Goal: Find specific fact: Find specific fact

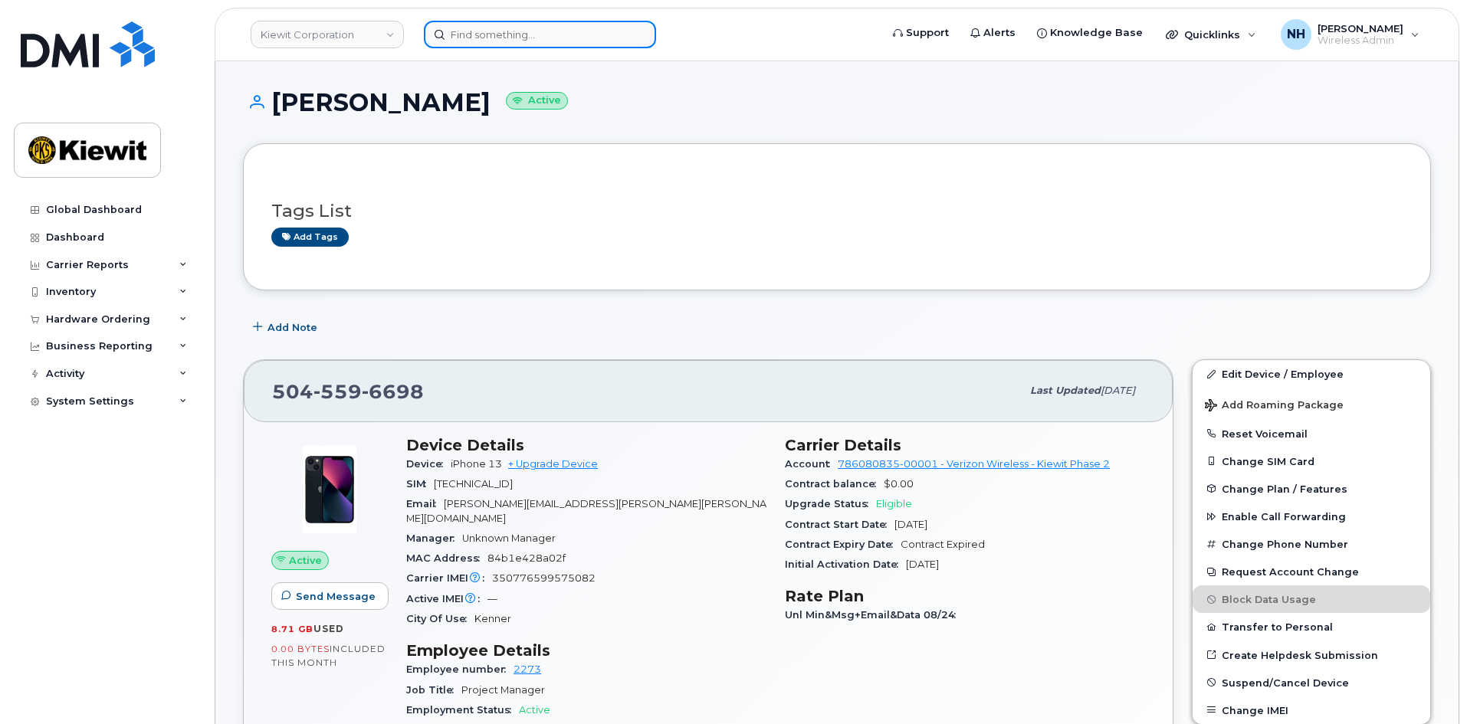
click at [516, 44] on input at bounding box center [540, 35] width 232 height 28
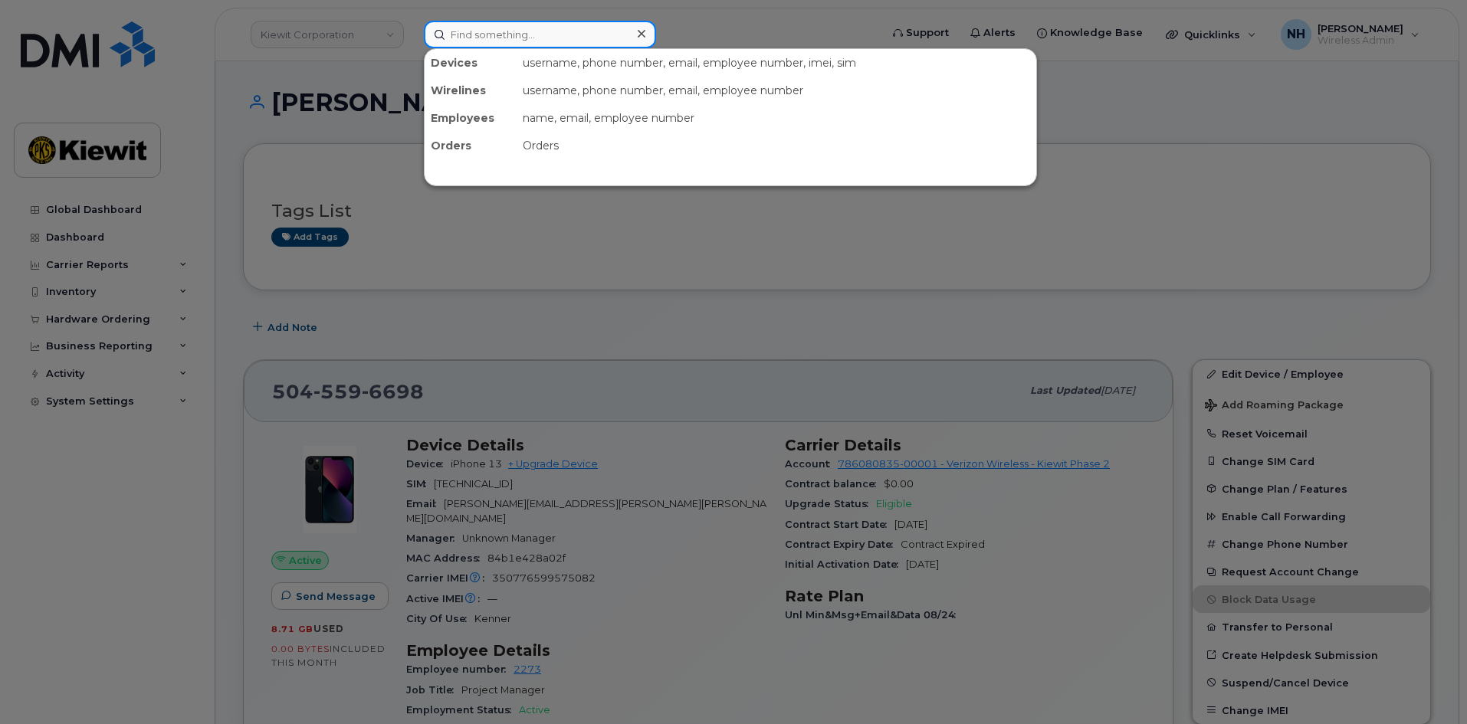
paste input "Dell Inc. Latitude E5440"
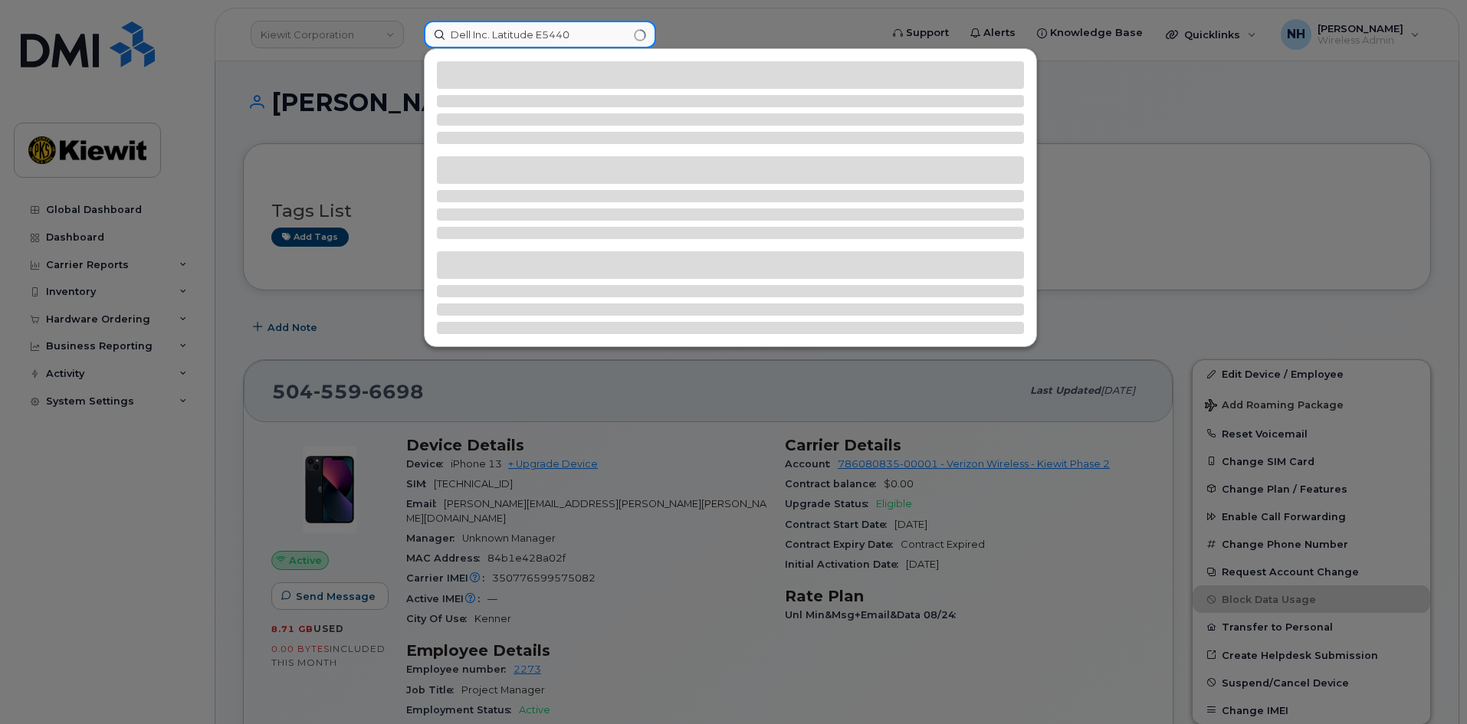
drag, startPoint x: 529, startPoint y: 38, endPoint x: 338, endPoint y: 38, distance: 190.9
click at [412, 37] on div "Dell Inc. Latitude E5440" at bounding box center [647, 35] width 471 height 28
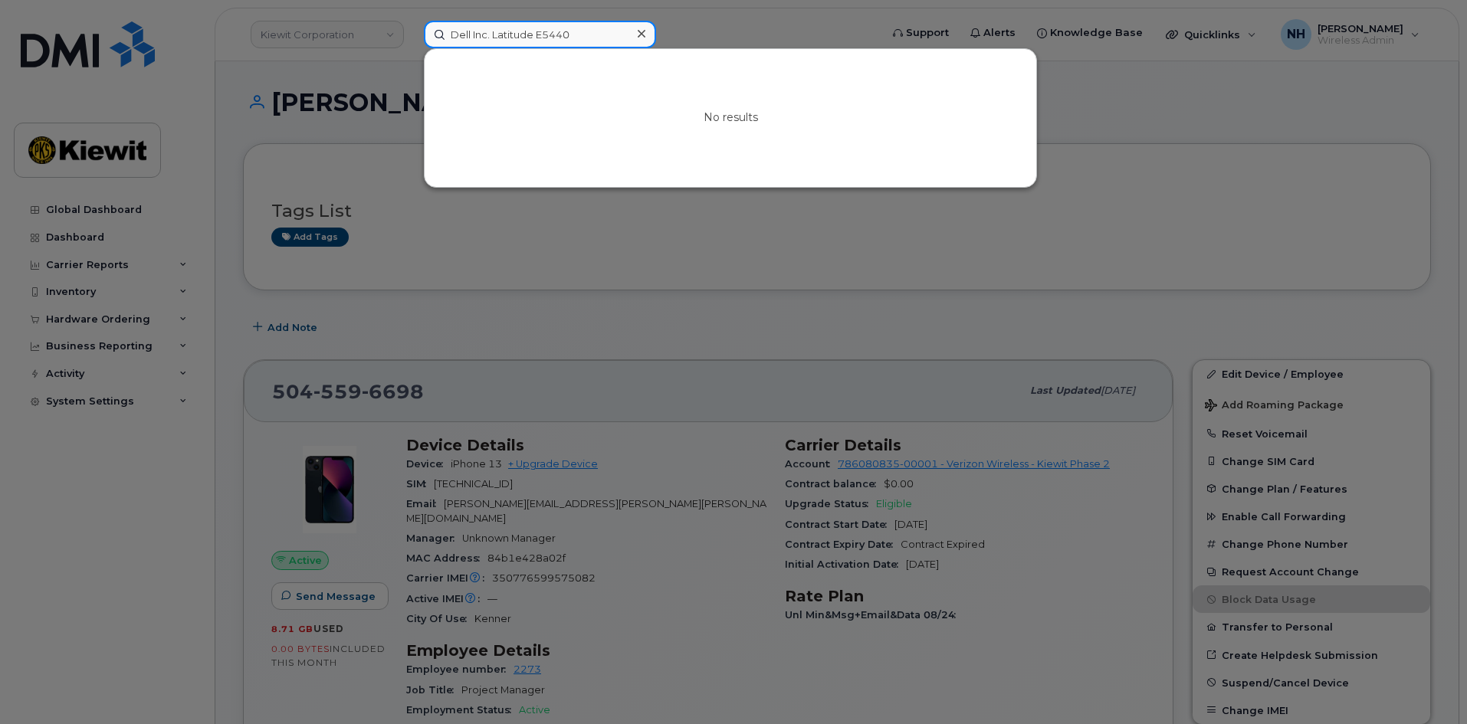
click at [599, 39] on input "Dell Inc. Latitude E5440" at bounding box center [540, 35] width 232 height 28
drag, startPoint x: 596, startPoint y: 36, endPoint x: 380, endPoint y: 31, distance: 216.2
click at [412, 31] on div "Dell Inc. Latitude E5440 No results" at bounding box center [647, 35] width 471 height 28
paste input "Trinity.Kobiela"
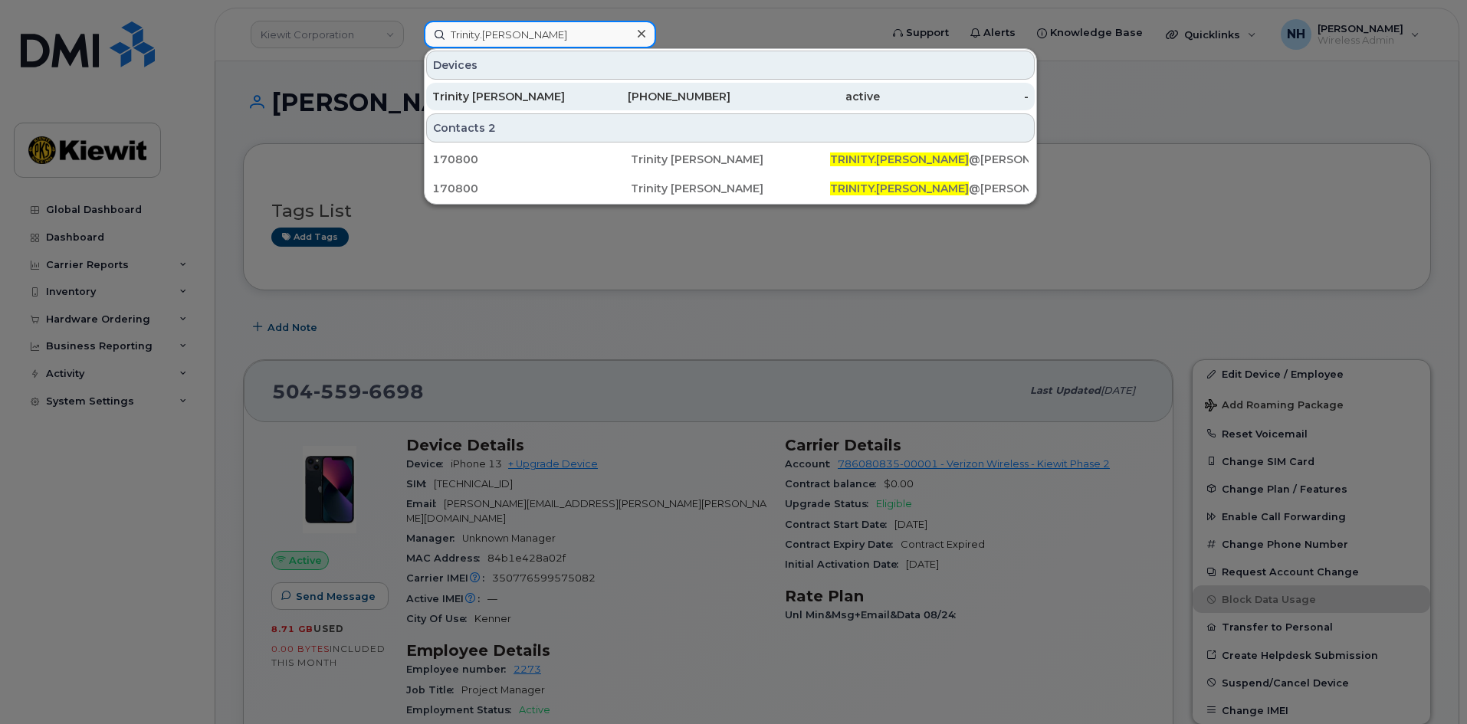
type input "Trinity.Kobiela"
click at [590, 100] on div "402-238-5811" at bounding box center [656, 96] width 149 height 15
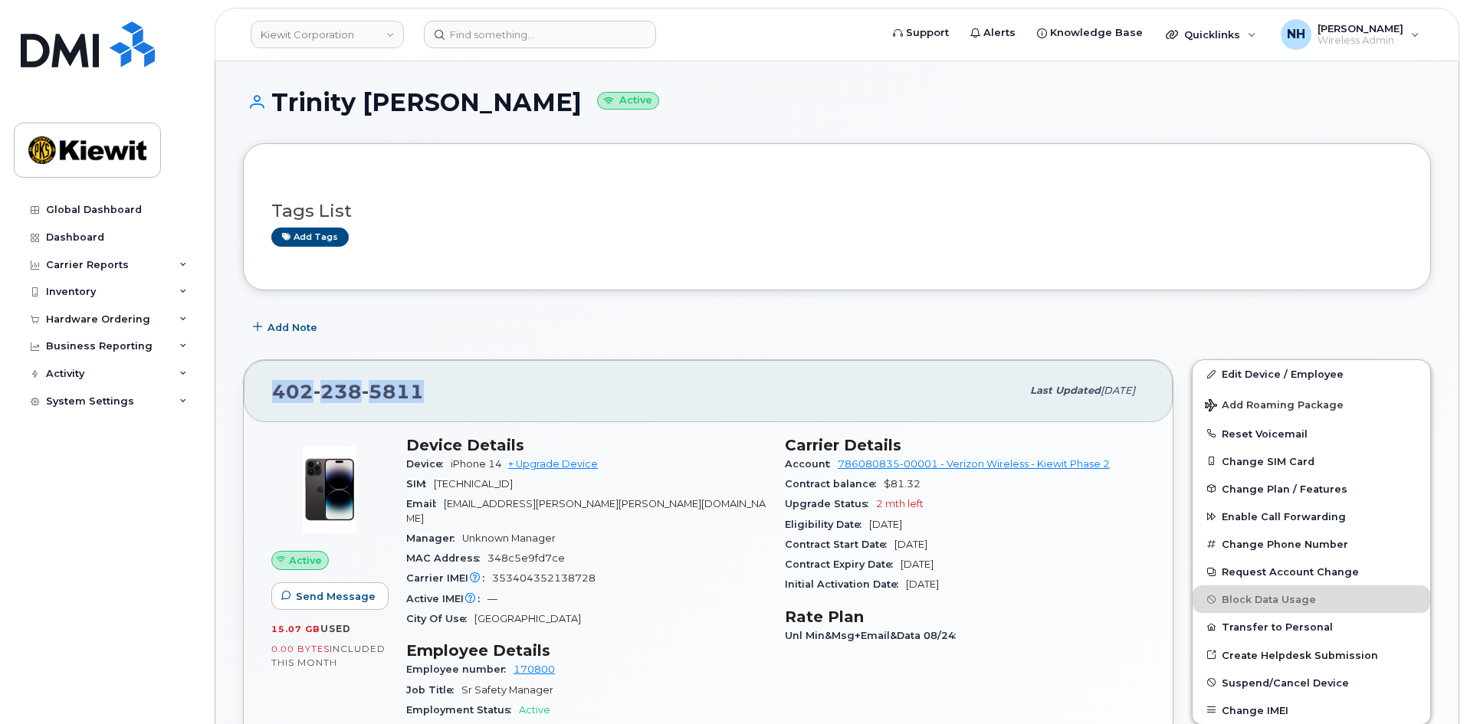
drag, startPoint x: 439, startPoint y: 399, endPoint x: 218, endPoint y: 399, distance: 221.5
copy span "[PHONE_NUMBER]"
drag, startPoint x: 462, startPoint y: 467, endPoint x: 452, endPoint y: 467, distance: 10.7
click at [461, 467] on span "iPhone 14" at bounding box center [476, 463] width 51 height 11
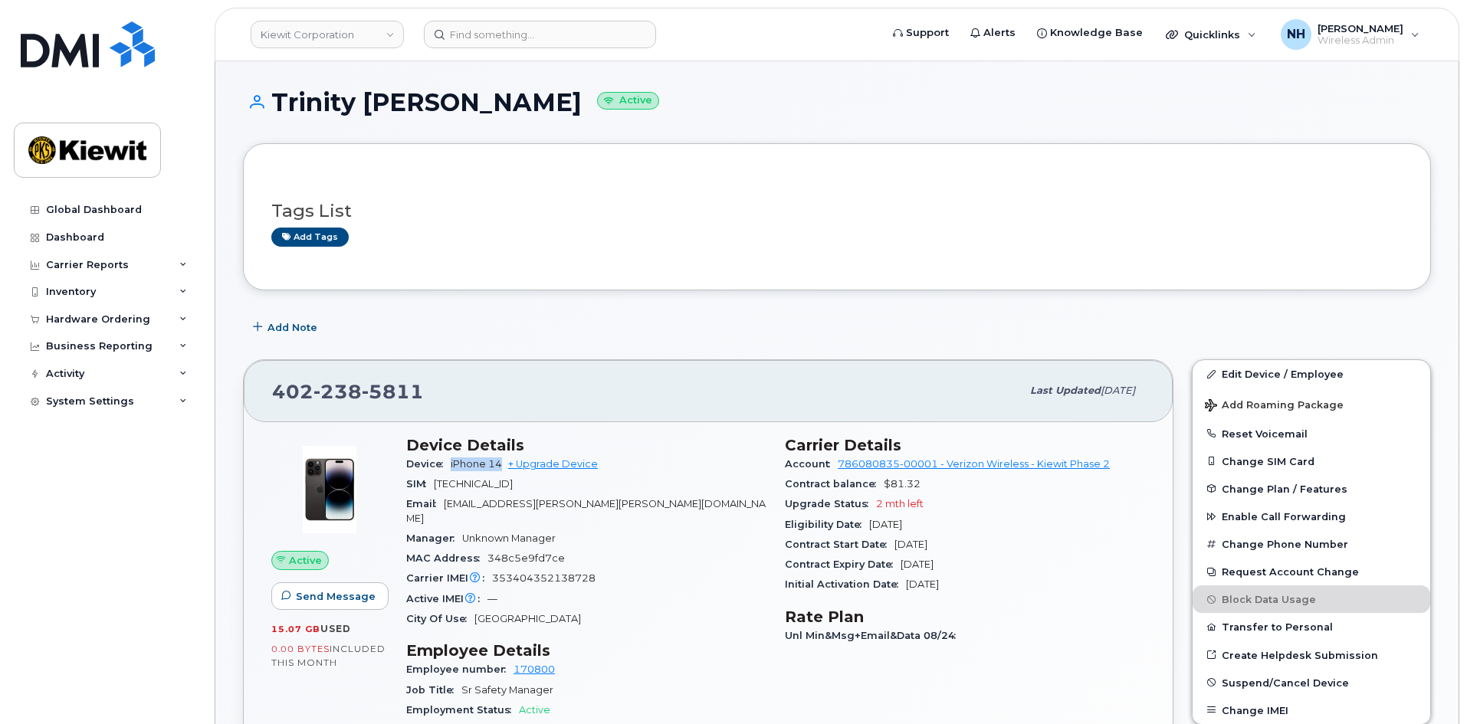
drag, startPoint x: 449, startPoint y: 462, endPoint x: 502, endPoint y: 467, distance: 53.1
click at [502, 467] on div "Device iPhone 14 + Upgrade Device" at bounding box center [586, 465] width 360 height 20
copy span "iPhone 14"
click at [477, 41] on input at bounding box center [540, 35] width 232 height 28
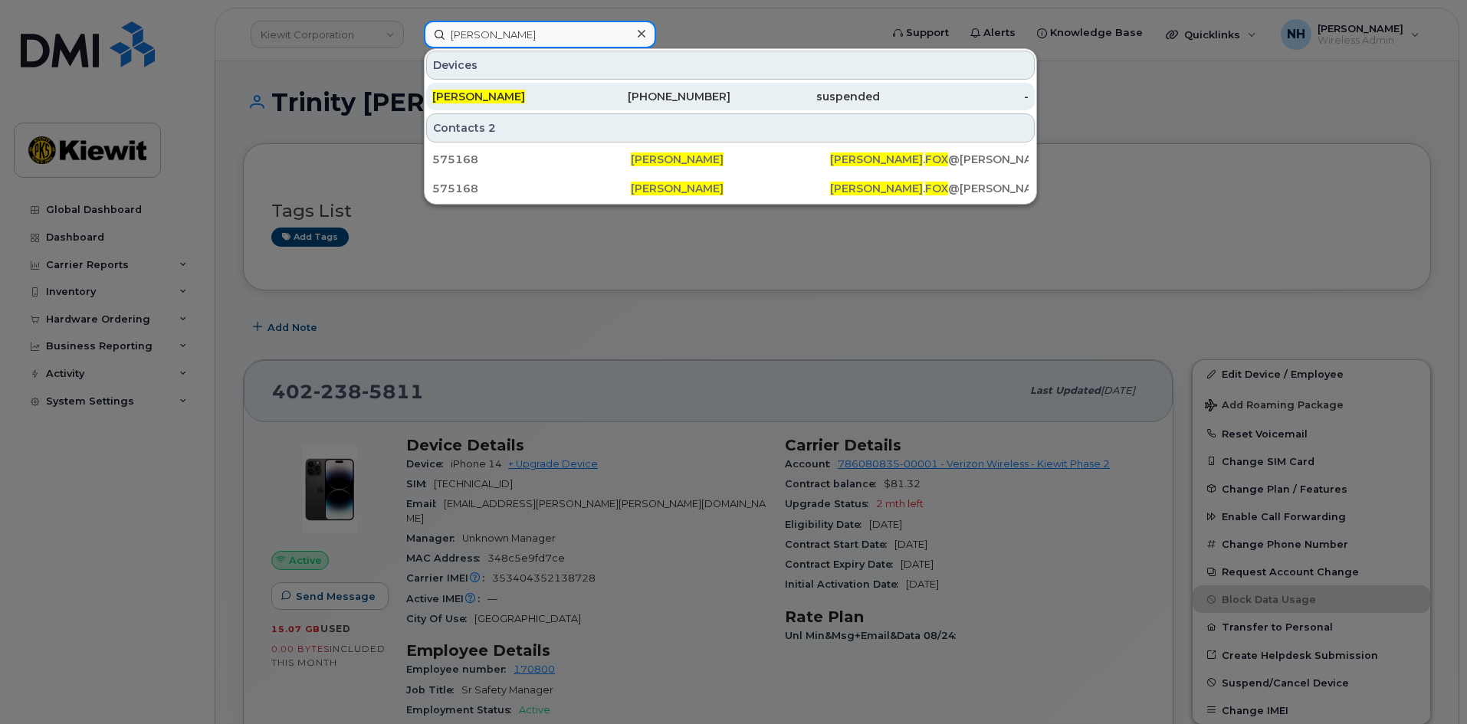
type input "[PERSON_NAME]"
click at [483, 104] on div "[PERSON_NAME]" at bounding box center [506, 97] width 149 height 28
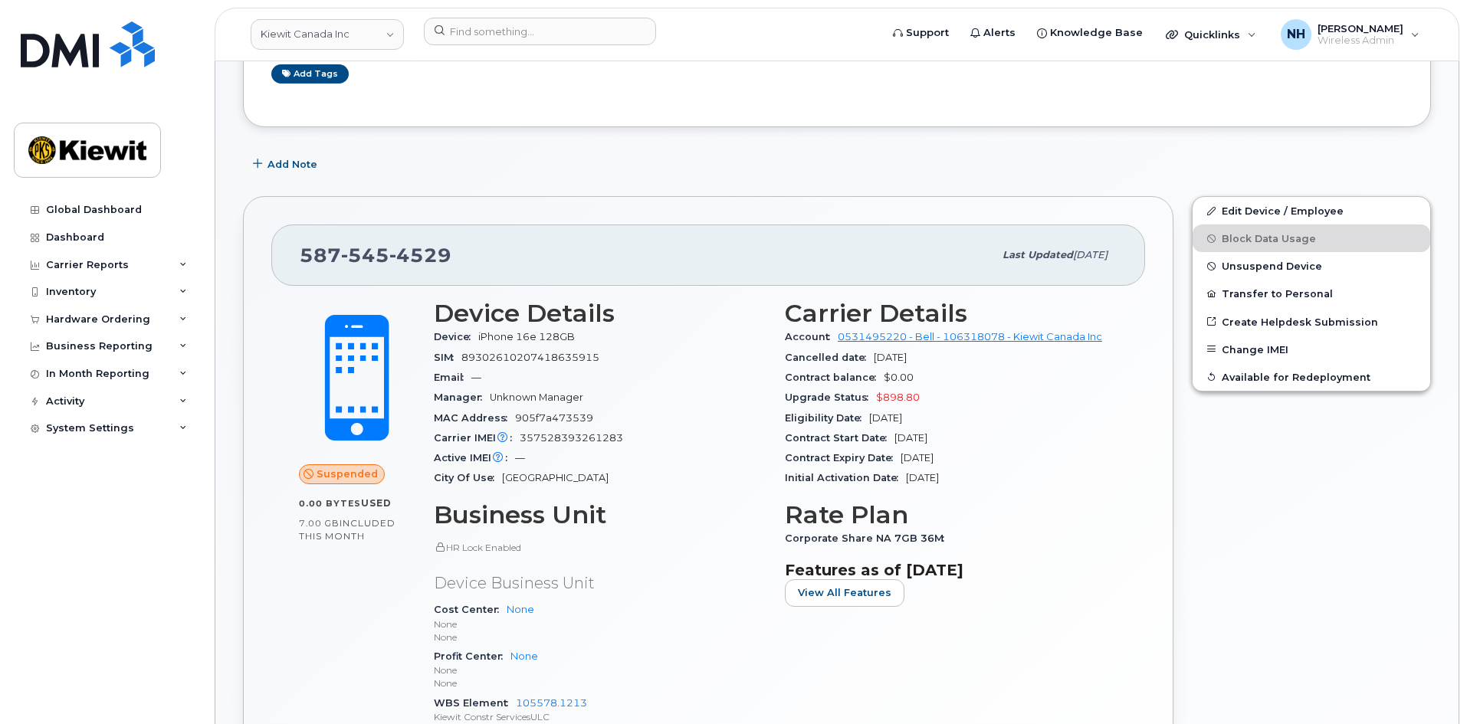
scroll to position [230, 0]
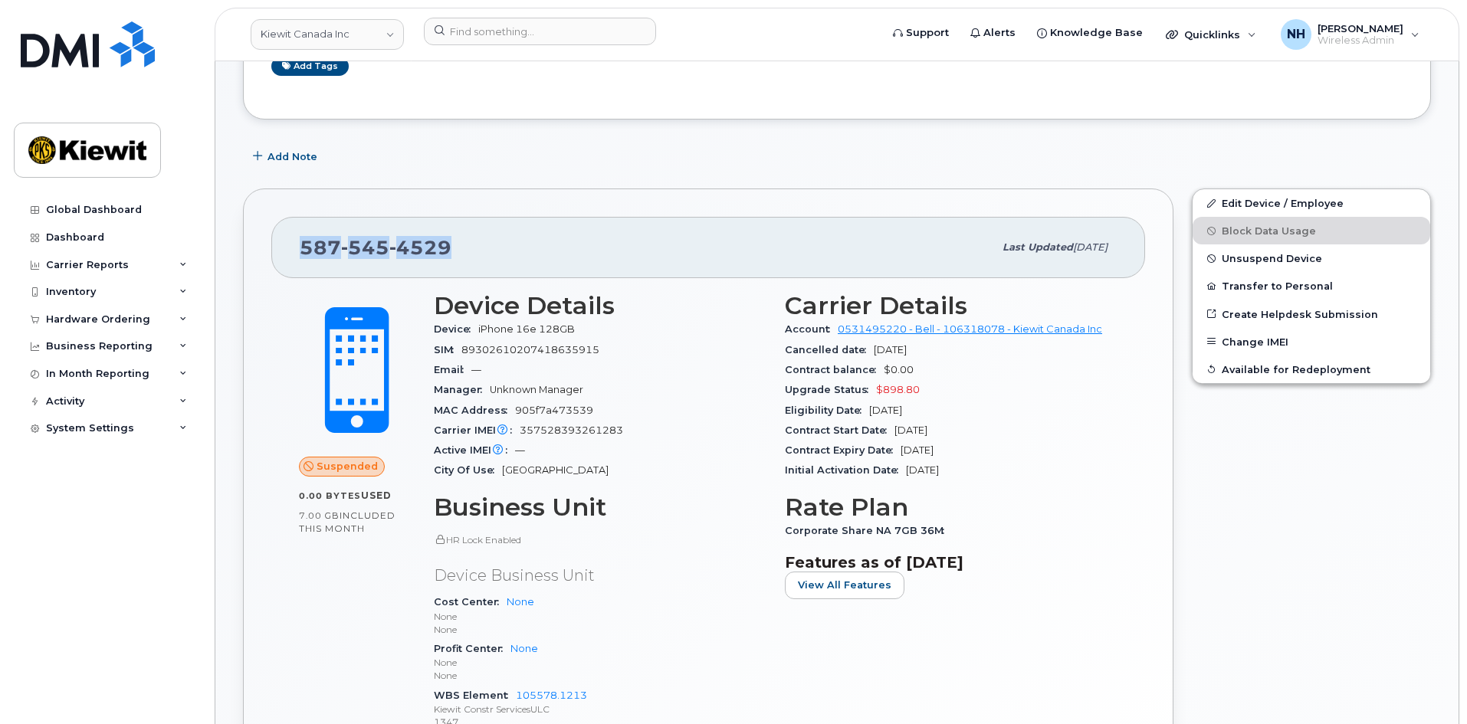
drag, startPoint x: 424, startPoint y: 258, endPoint x: 265, endPoint y: 261, distance: 158.7
click at [265, 261] on div "587 545 4529 Last updated Jun 30, 2025 Suspended 0.00 Bytes  used 7.00 GB  incl…" at bounding box center [708, 515] width 931 height 653
copy span "587 545 4529"
